Goal: Task Accomplishment & Management: Manage account settings

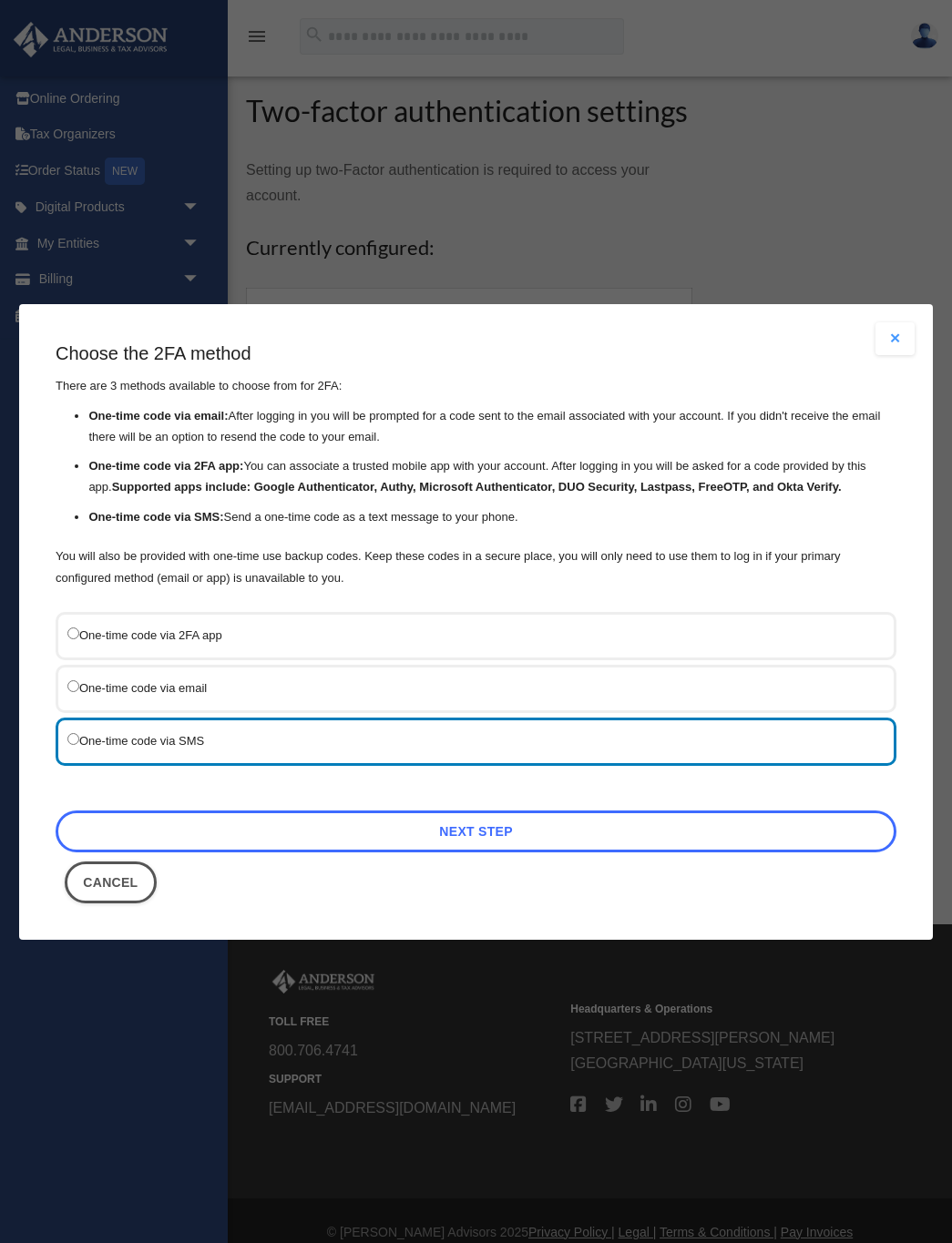
click at [450, 836] on link "Next Step" at bounding box center [476, 831] width 840 height 42
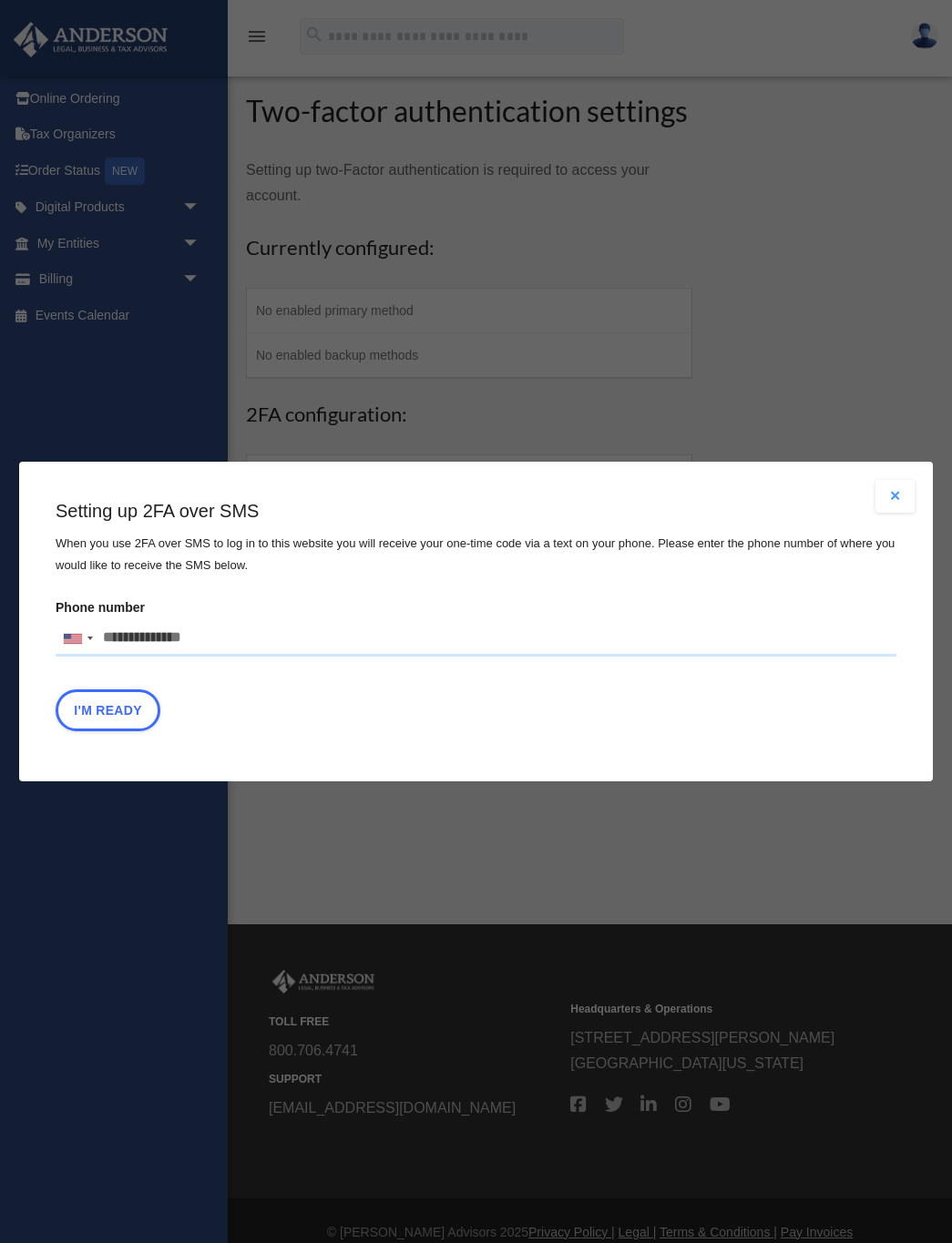
click at [897, 498] on button "Close modal" at bounding box center [894, 495] width 40 height 33
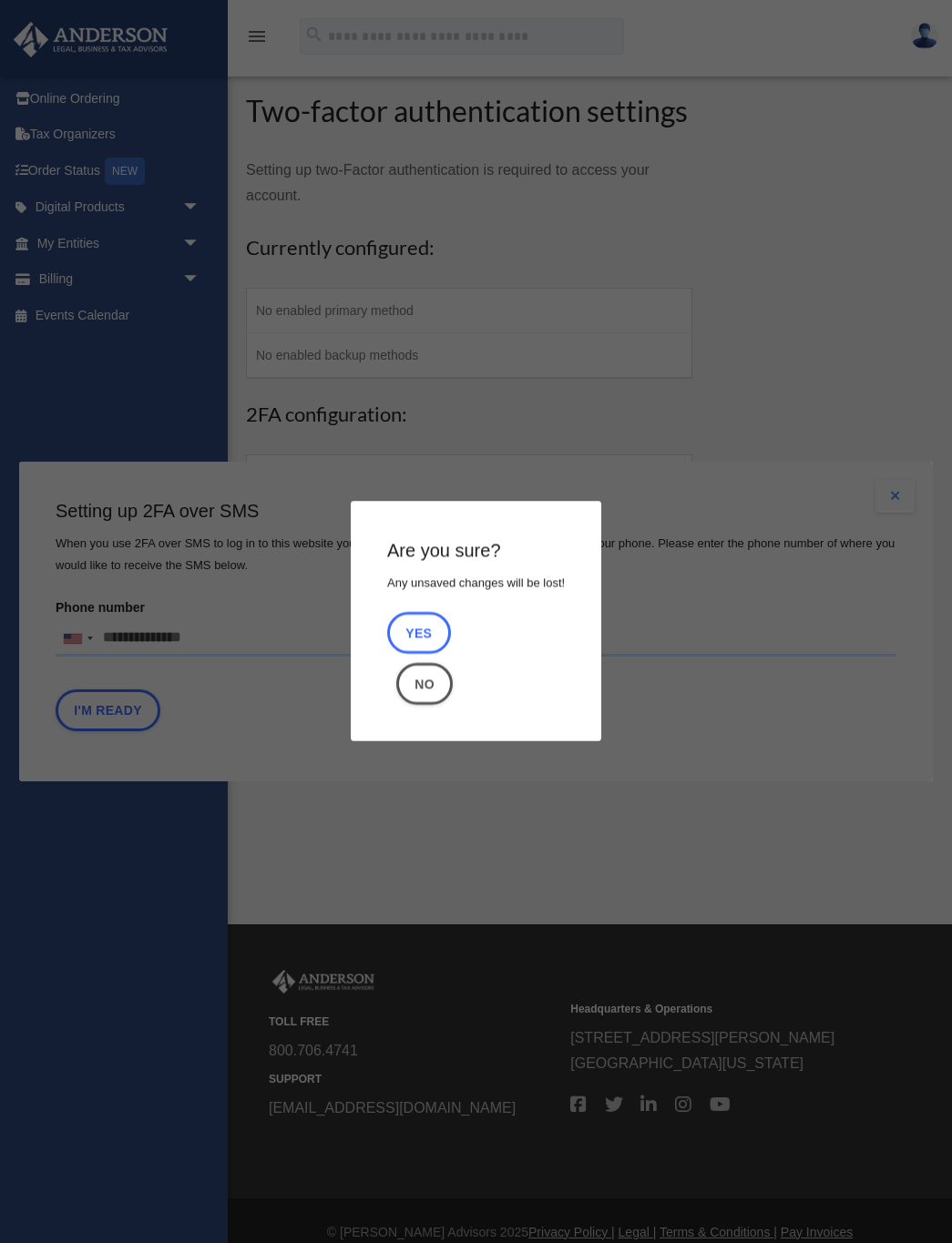
click at [434, 634] on button "Yes" at bounding box center [419, 634] width 64 height 42
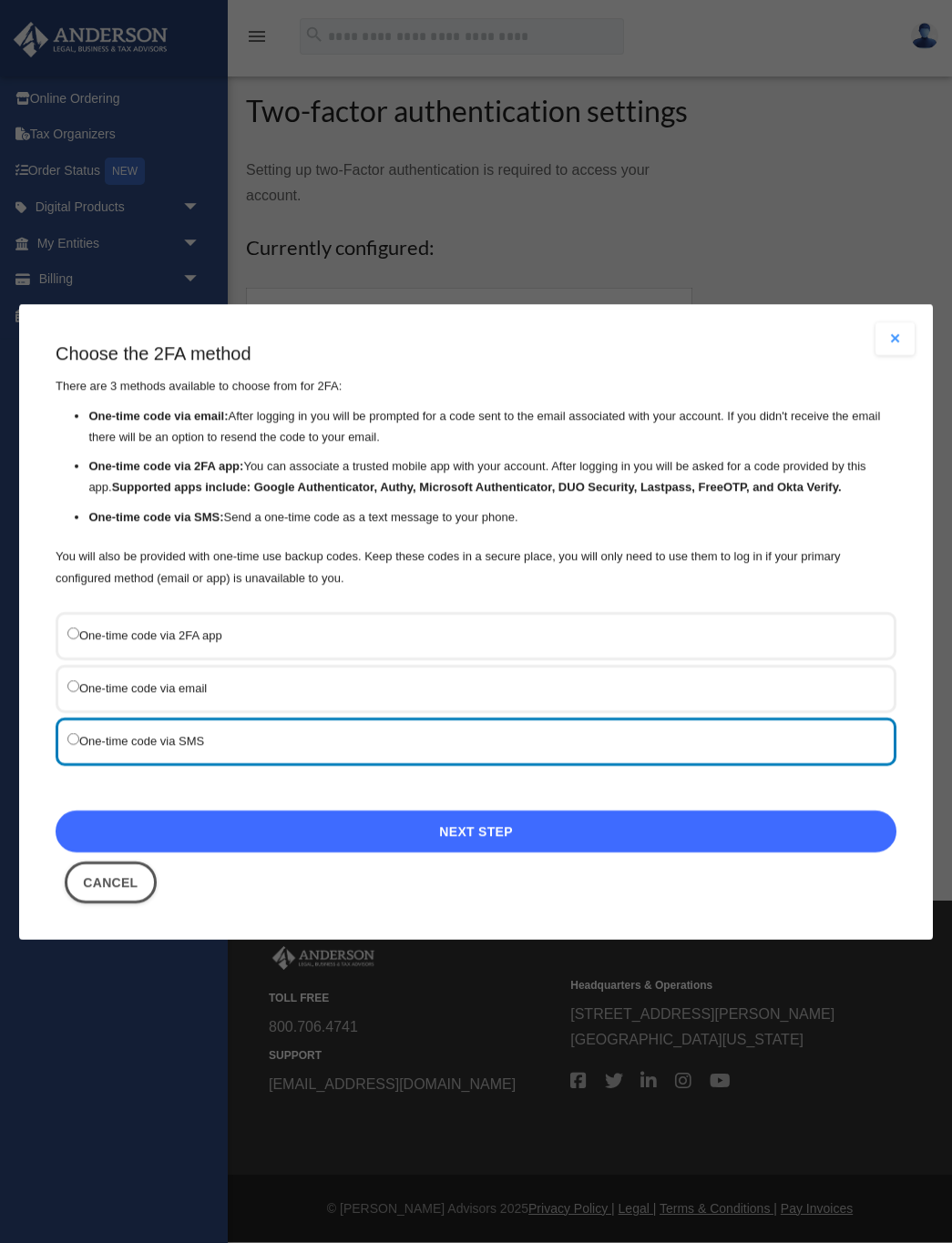
click at [490, 837] on link "Next Step" at bounding box center [476, 831] width 840 height 42
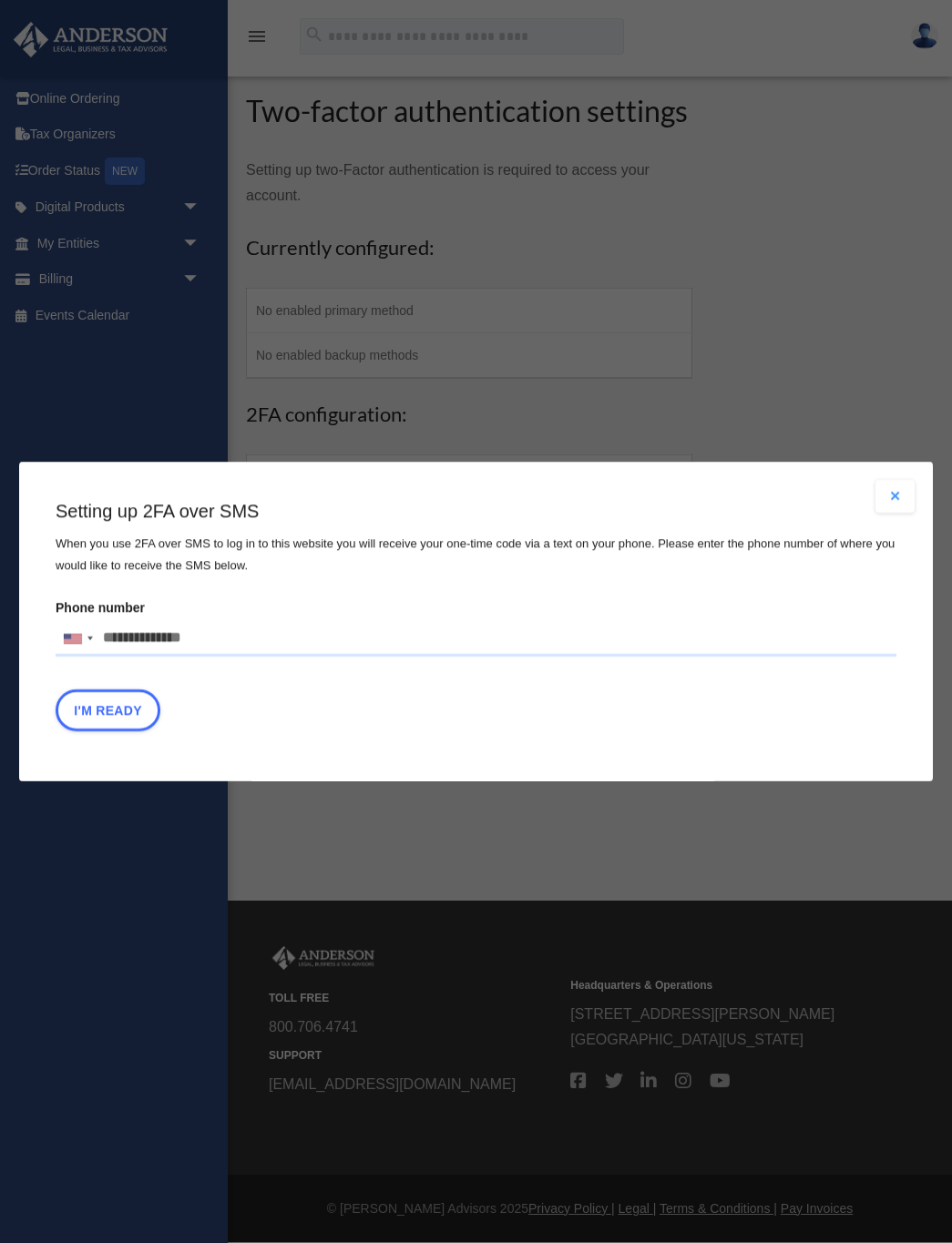
click at [220, 635] on input "Phone number United States +1 United Kingdom +44 Afghanistan (‫افغانستان‬‎) +93…" at bounding box center [476, 638] width 840 height 37
type input "**********"
click at [137, 705] on button "I'm Ready" at bounding box center [108, 711] width 105 height 42
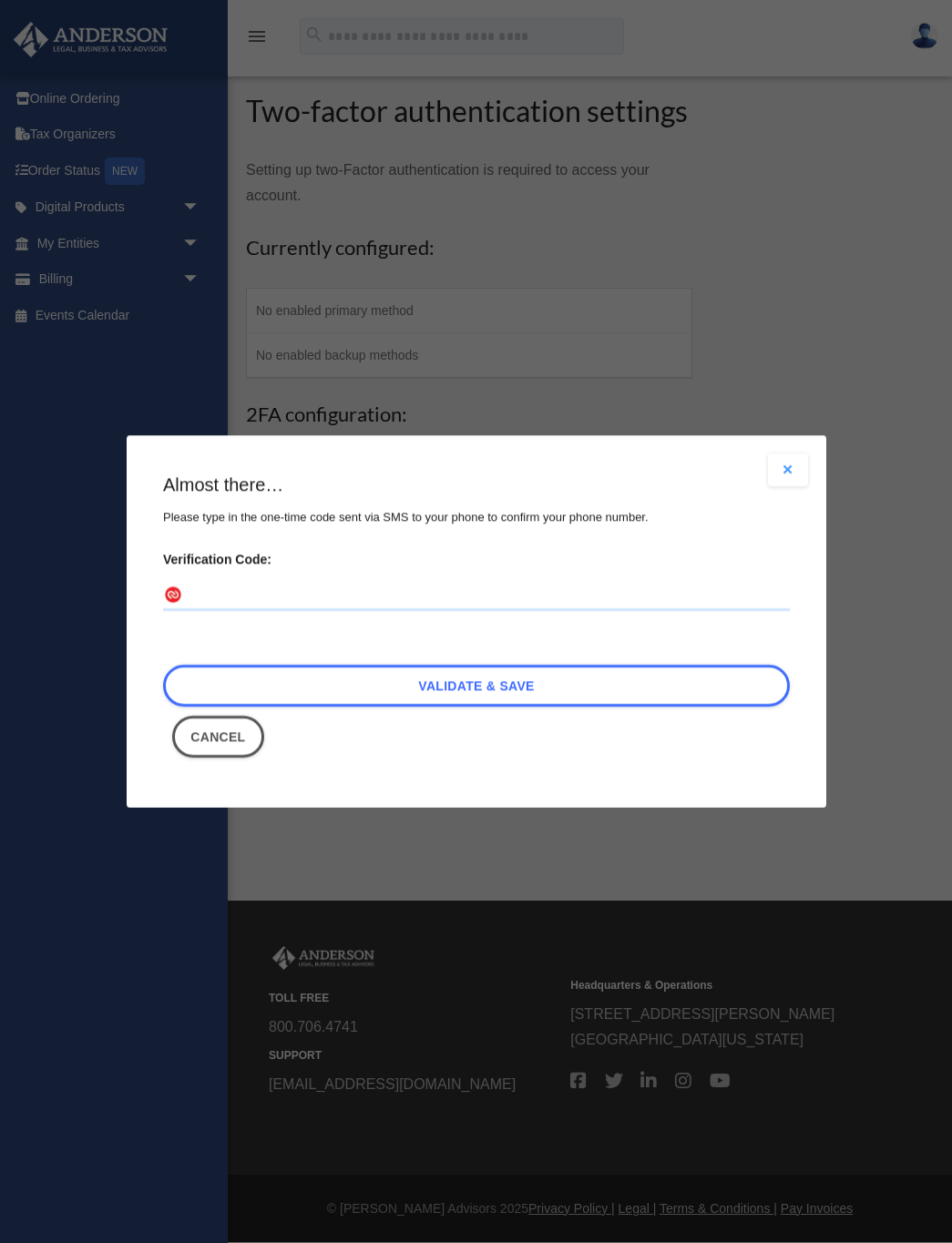
click at [227, 603] on input "Verification Code:" at bounding box center [476, 596] width 627 height 29
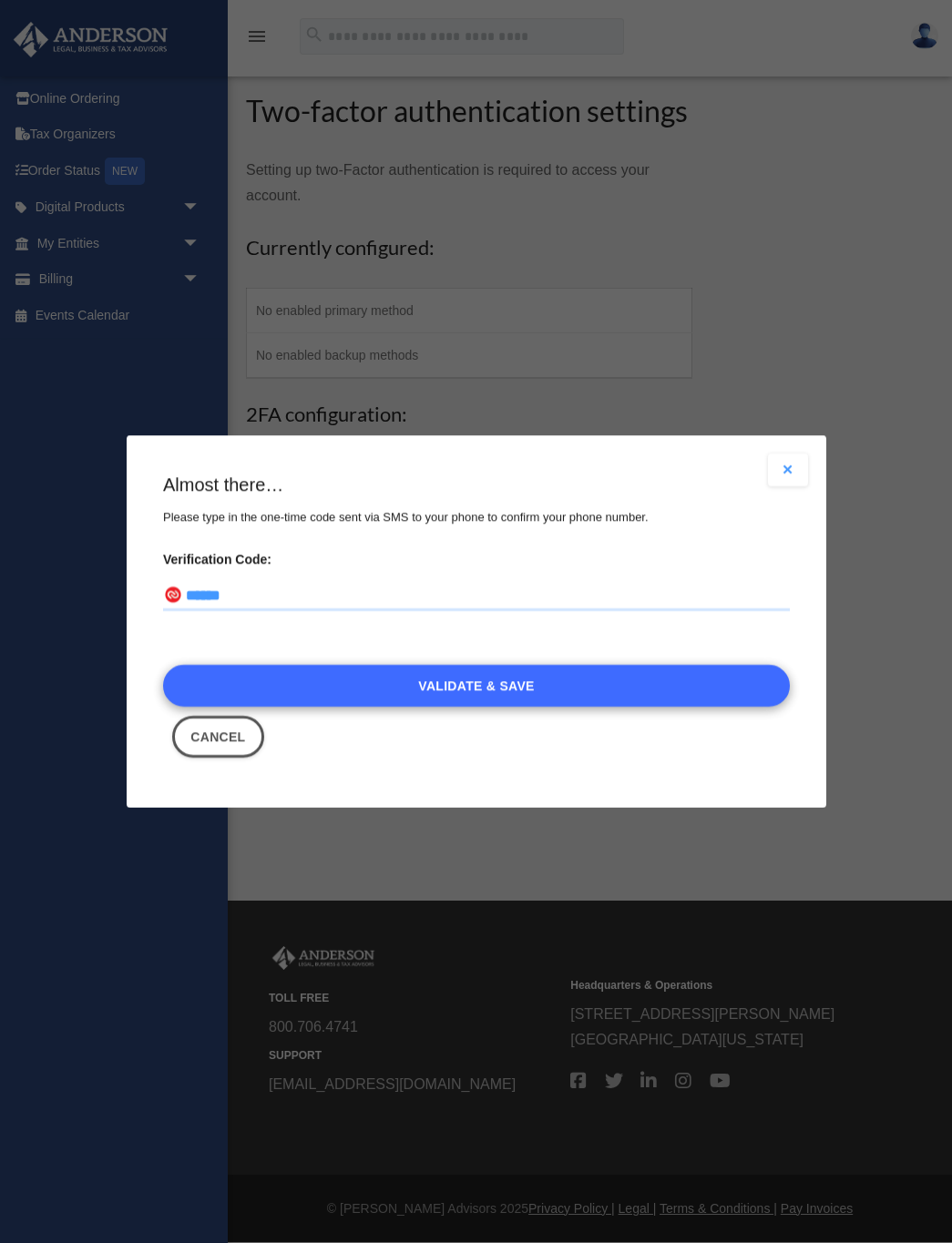
type input "******"
click at [461, 690] on link "Validate & Save" at bounding box center [476, 686] width 627 height 42
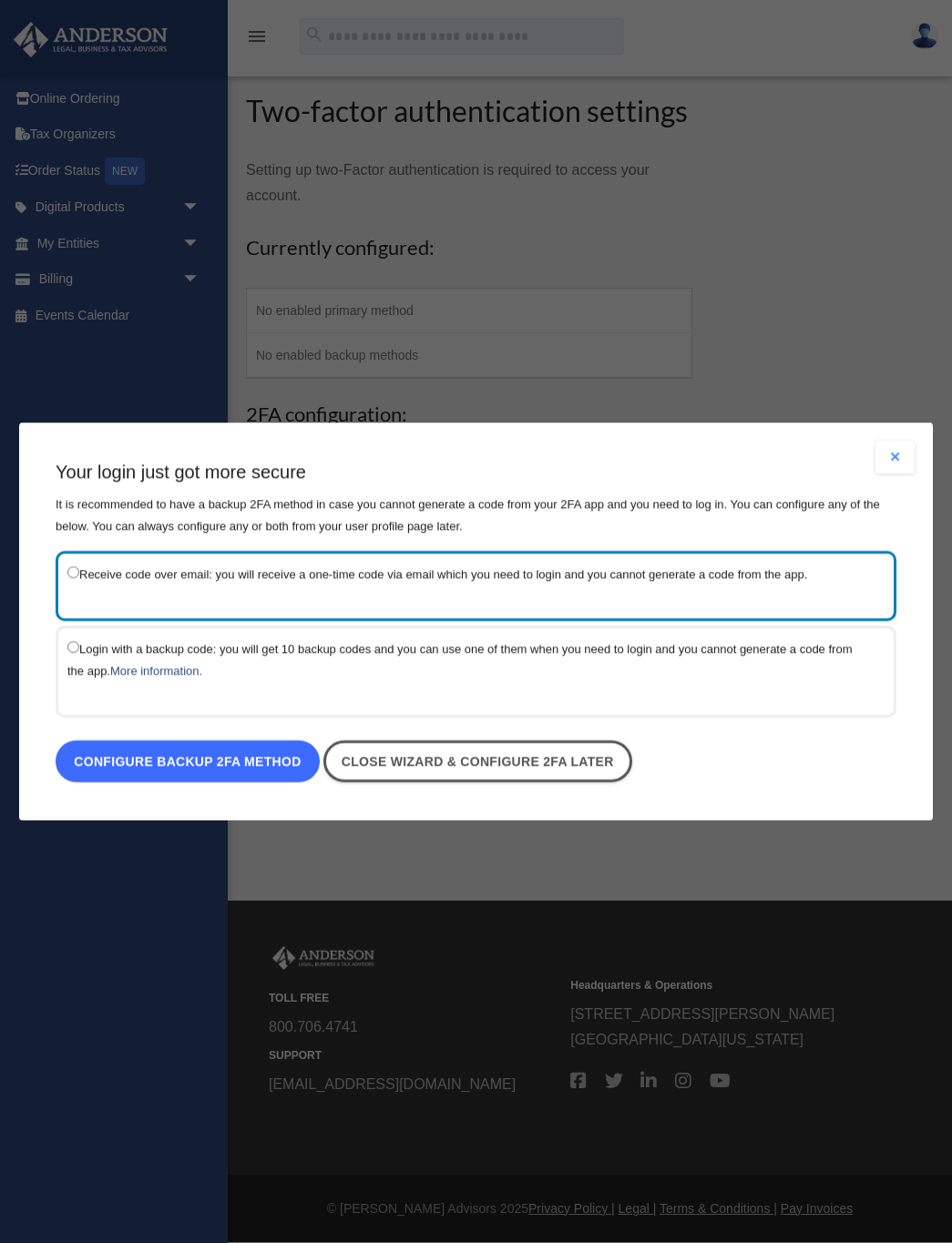
click at [142, 763] on link "Configure backup 2FA method" at bounding box center [187, 762] width 264 height 42
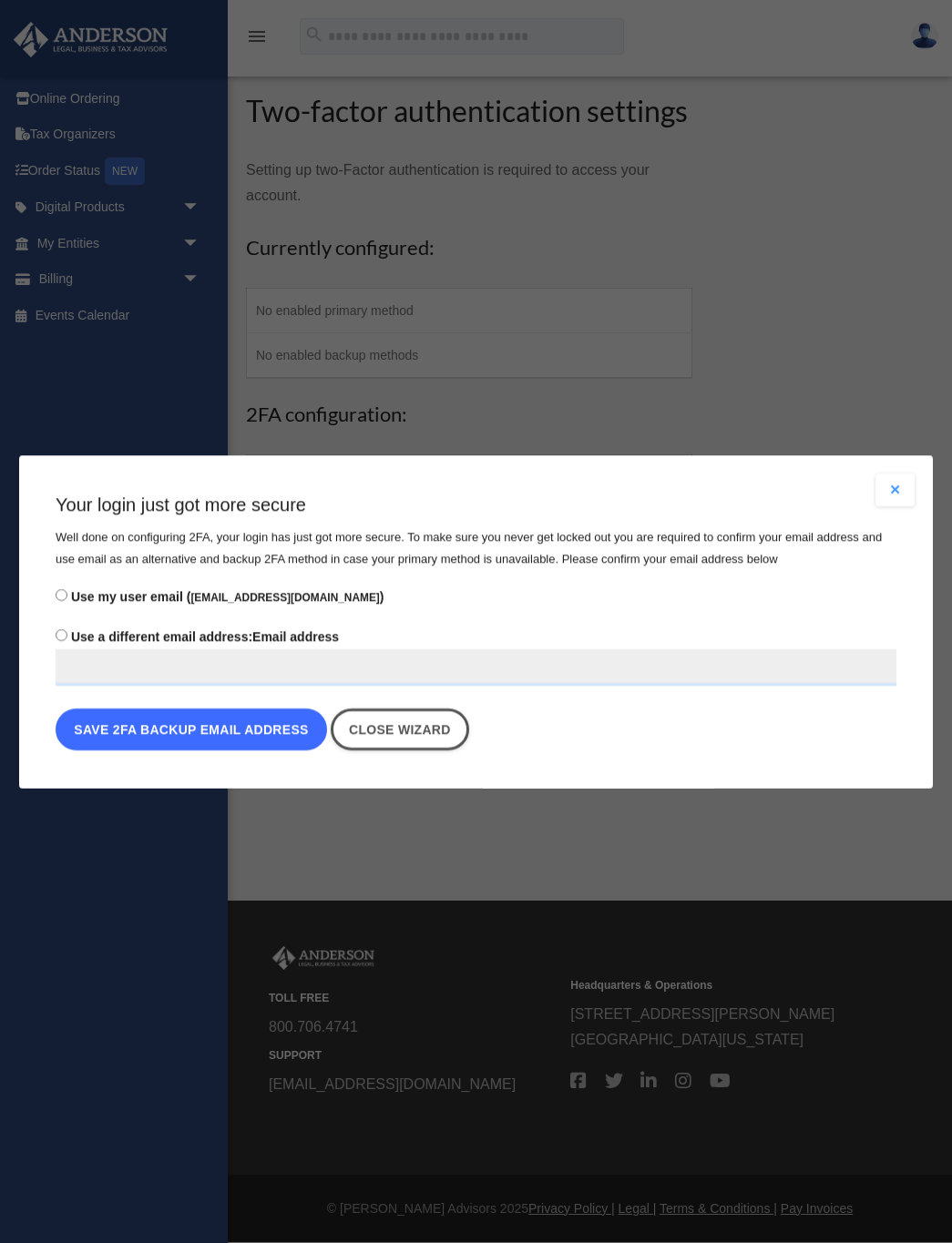
click at [224, 732] on button "Save 2FA backup email address" at bounding box center [191, 730] width 271 height 42
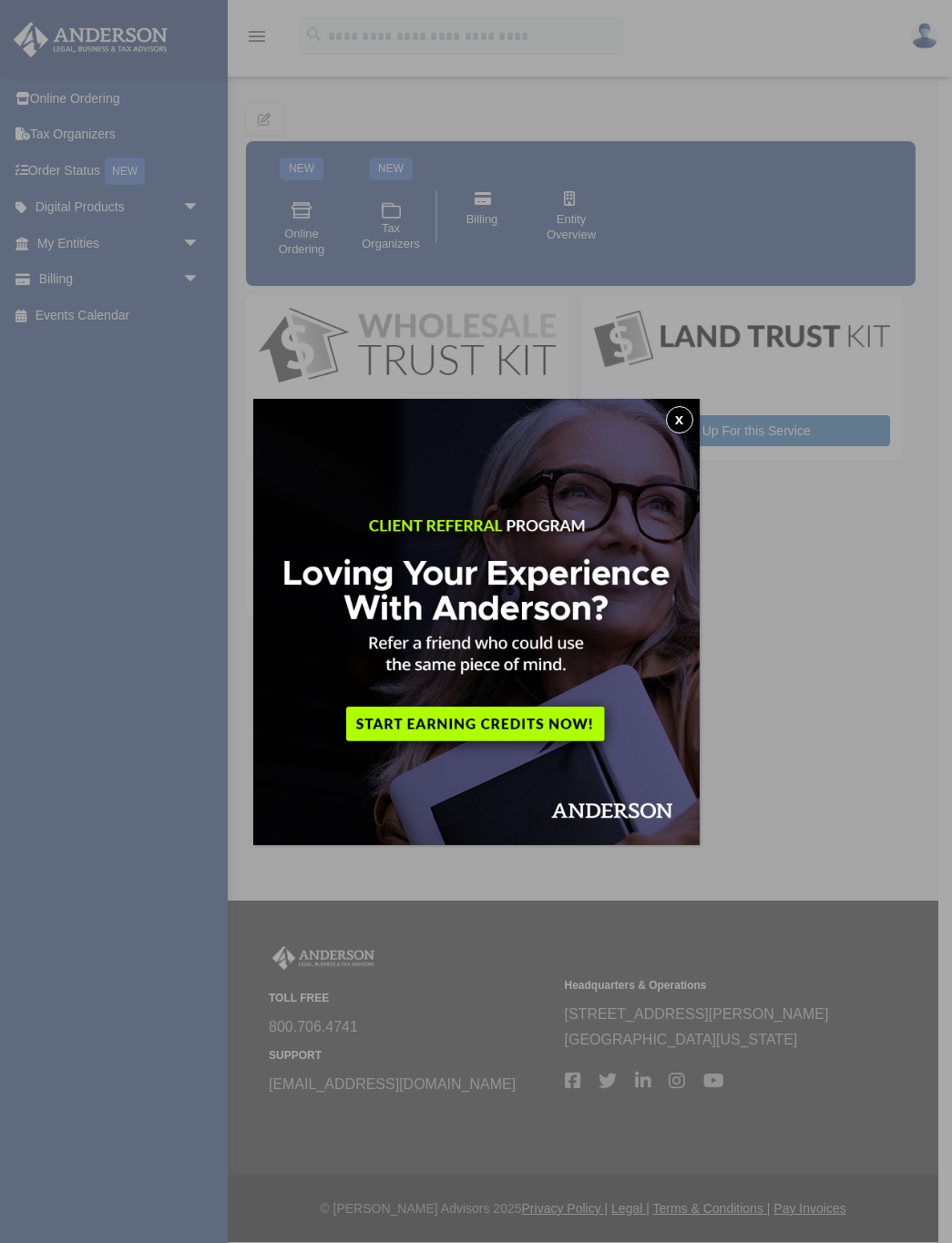
click at [676, 423] on button "x" at bounding box center [679, 419] width 27 height 27
